Goal: Check status: Check status

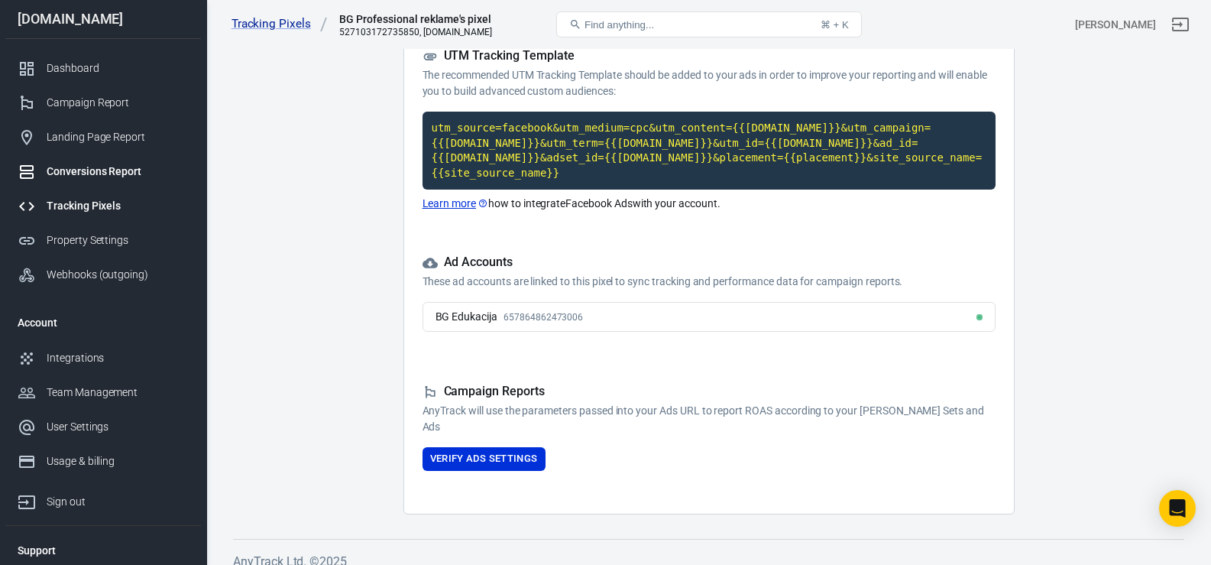
click at [82, 166] on div "Conversions Report" at bounding box center [118, 172] width 142 height 16
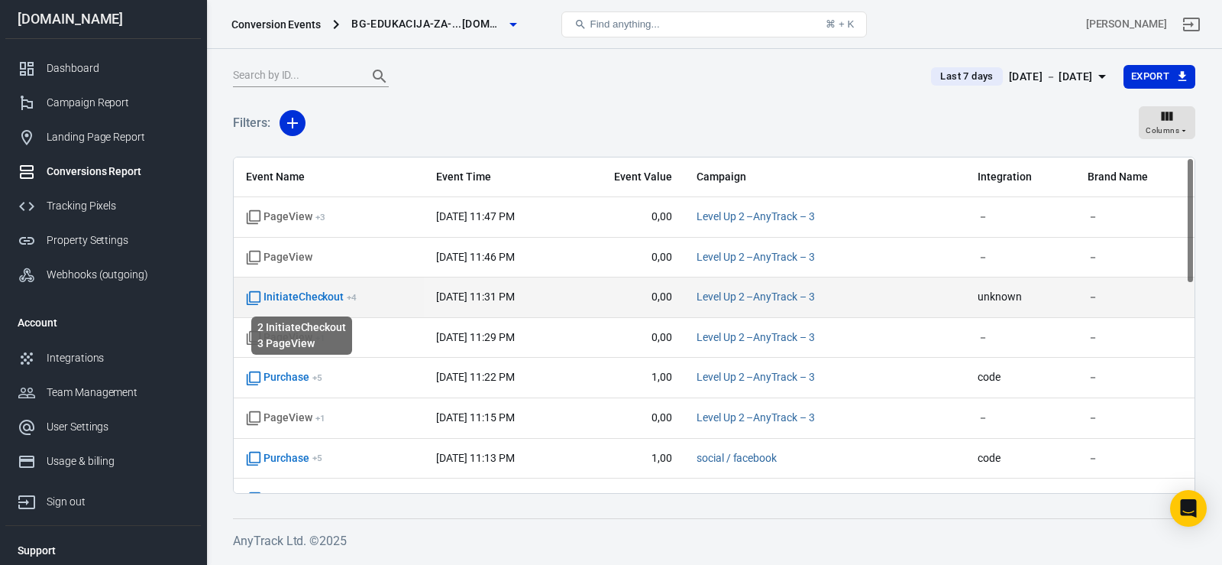
click at [318, 296] on span "InitiateCheckout + 4" at bounding box center [301, 297] width 111 height 15
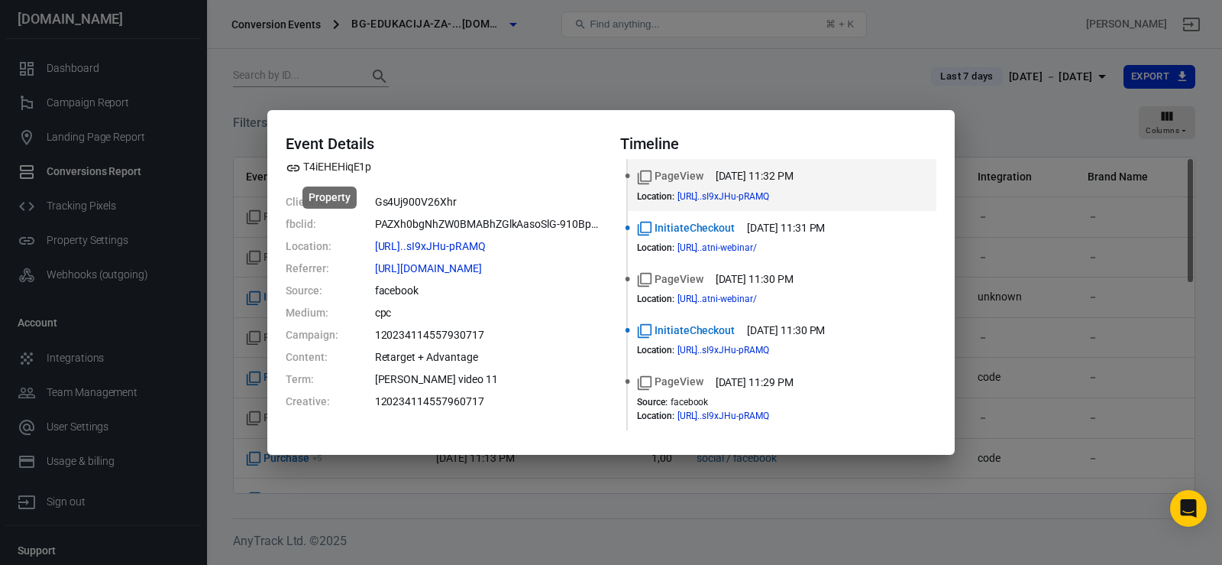
click at [358, 170] on span "T4iEHEHiqE1p" at bounding box center [329, 167] width 86 height 16
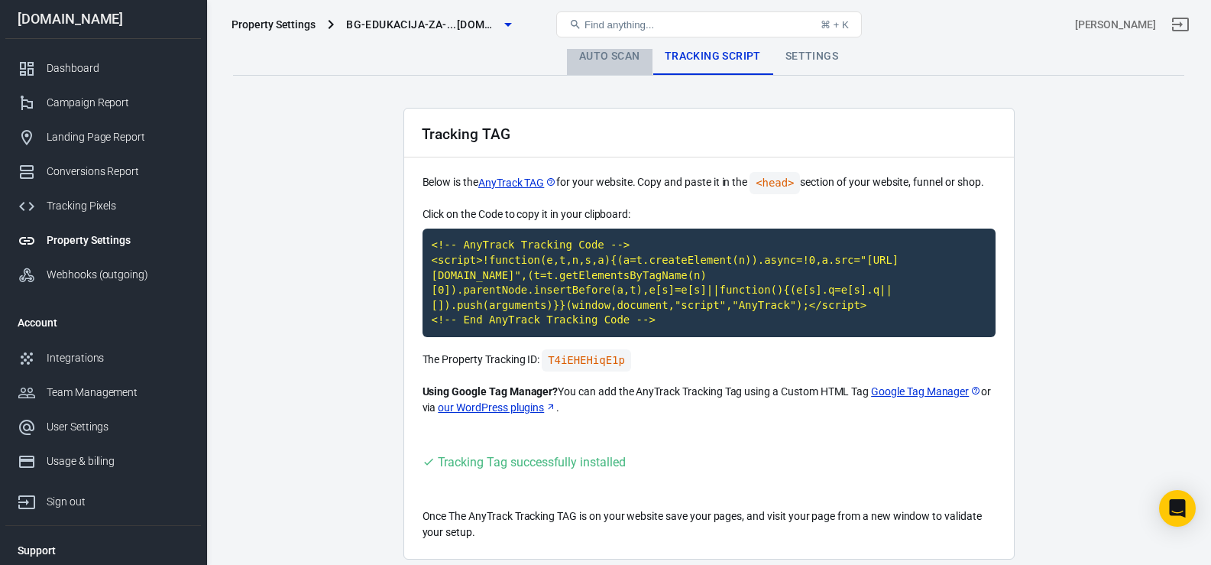
click at [588, 55] on link "Auto Scan" at bounding box center [610, 56] width 86 height 37
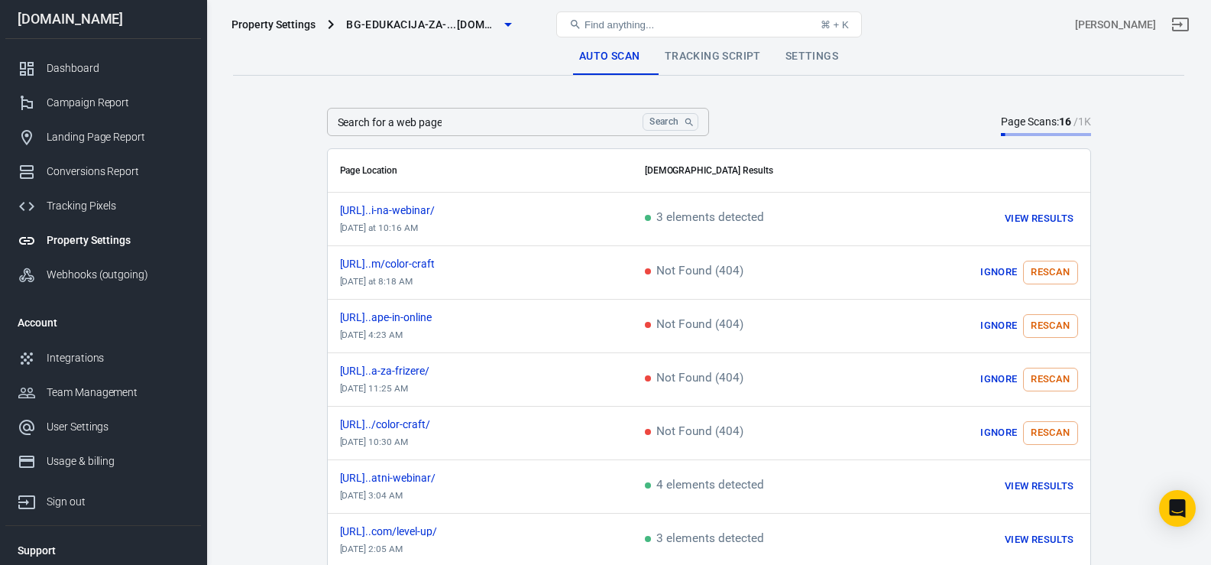
click at [811, 55] on link "Settings" at bounding box center [811, 56] width 77 height 37
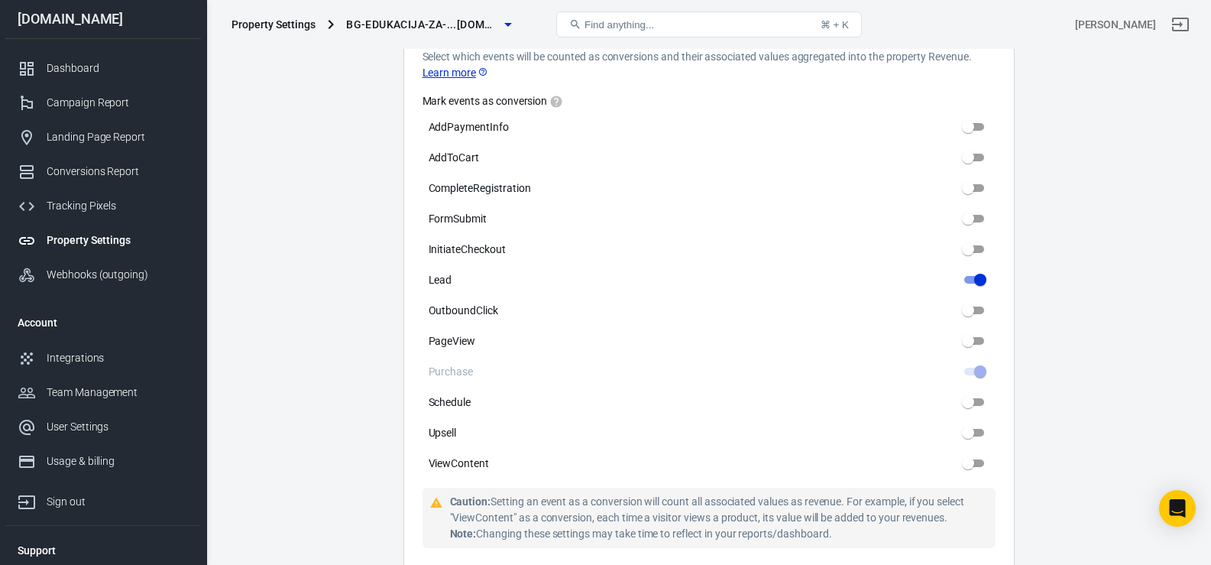
scroll to position [758, 0]
click at [75, 206] on div "Tracking Pixels" at bounding box center [118, 206] width 142 height 16
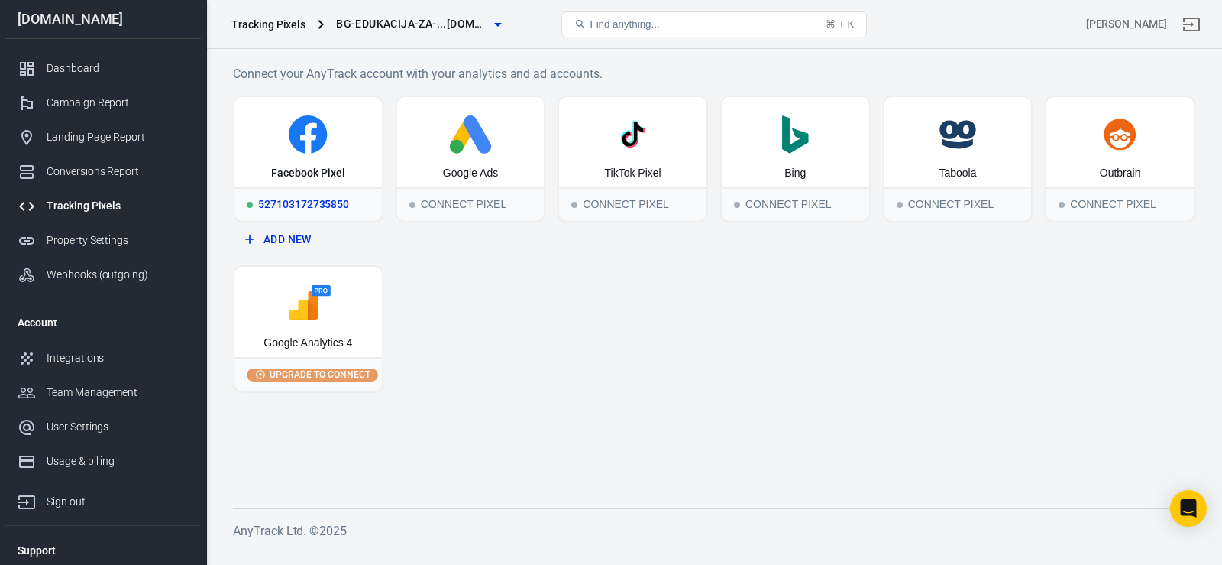
click at [290, 144] on icon at bounding box center [308, 134] width 135 height 38
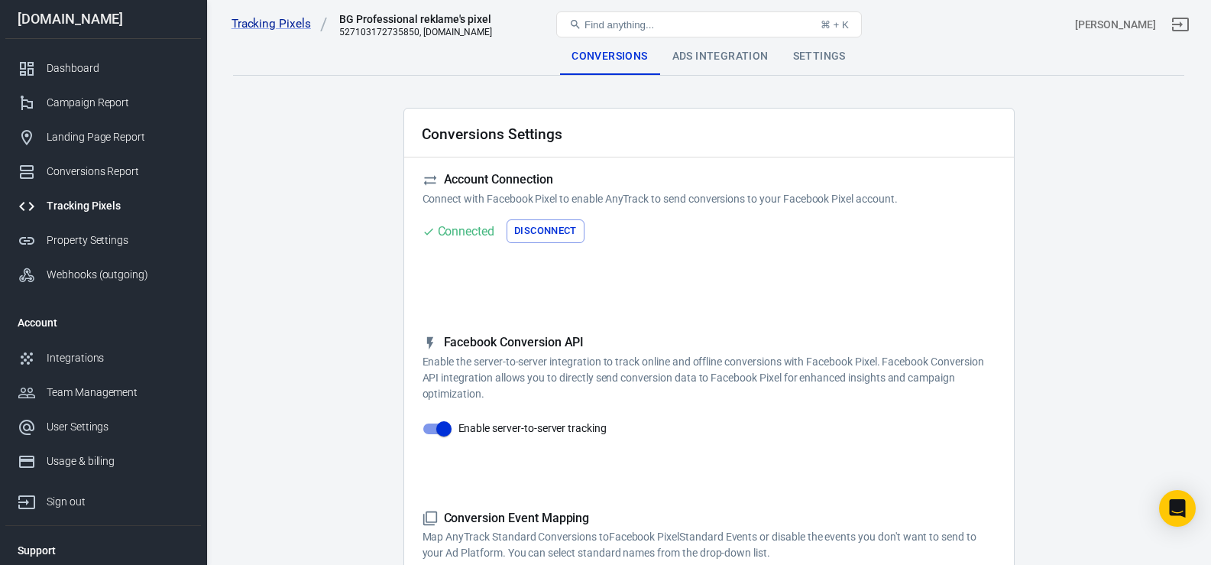
click at [729, 60] on div "Ads Integration" at bounding box center [720, 56] width 121 height 37
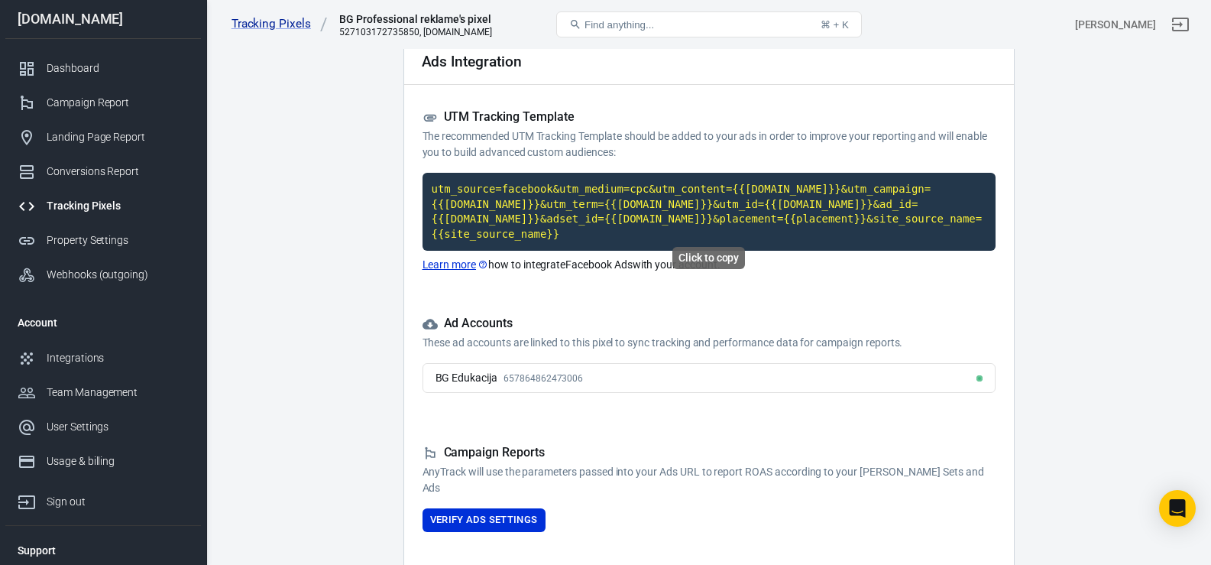
scroll to position [134, 0]
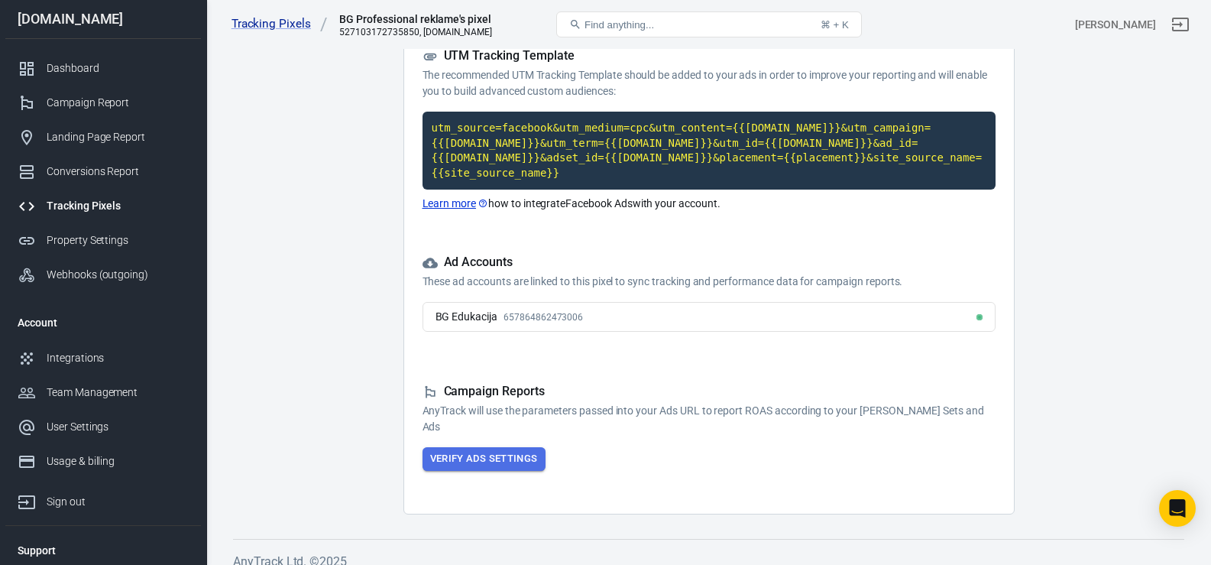
click at [478, 451] on button "Verify Ads Settings" at bounding box center [484, 459] width 123 height 24
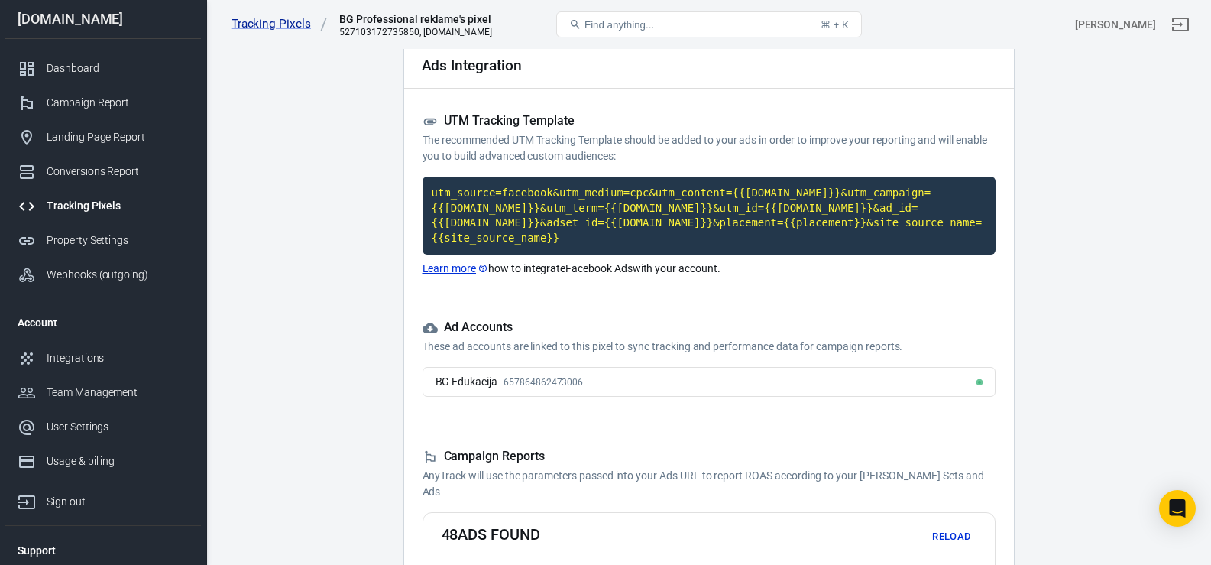
scroll to position [0, 0]
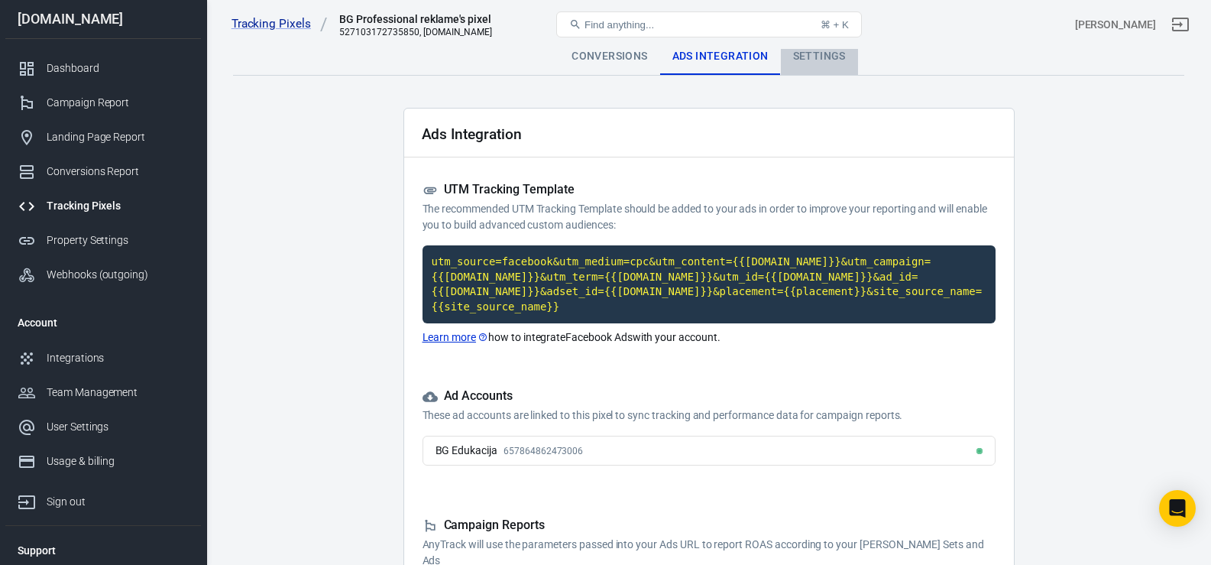
click at [814, 50] on div "Settings" at bounding box center [819, 56] width 77 height 37
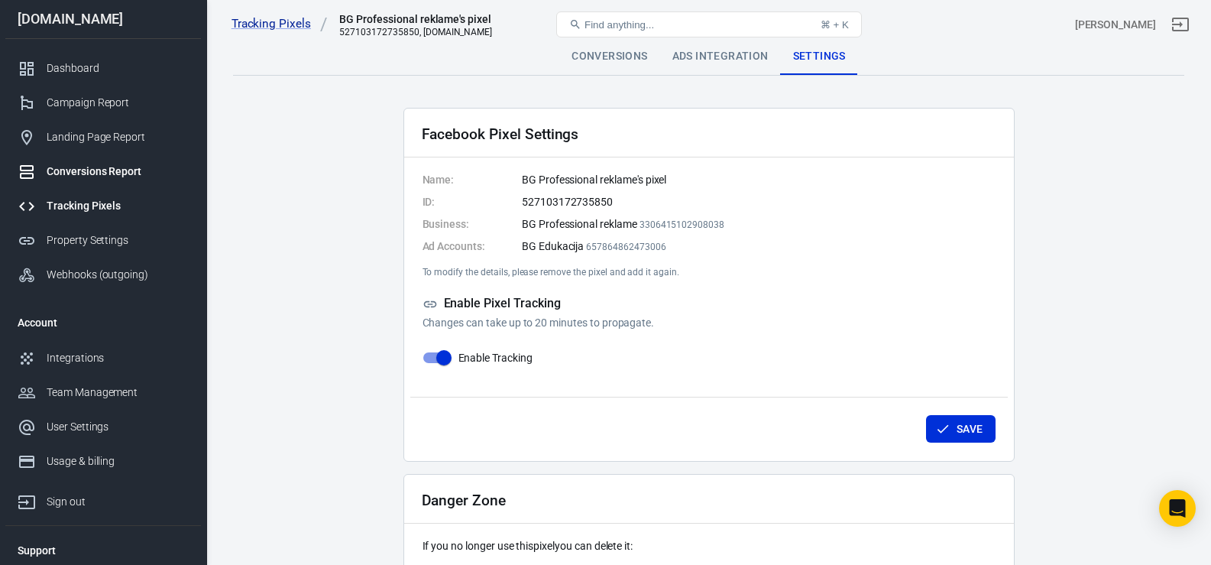
click at [76, 177] on div "Conversions Report" at bounding box center [118, 172] width 142 height 16
